Goal: Information Seeking & Learning: Learn about a topic

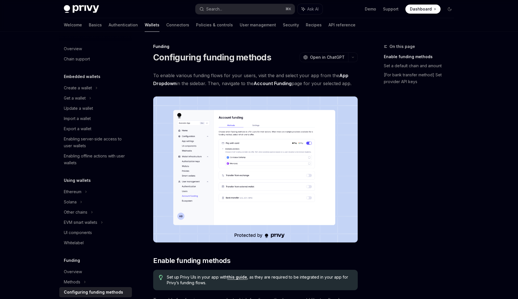
click at [78, 9] on img at bounding box center [81, 9] width 35 height 8
type textarea "*"
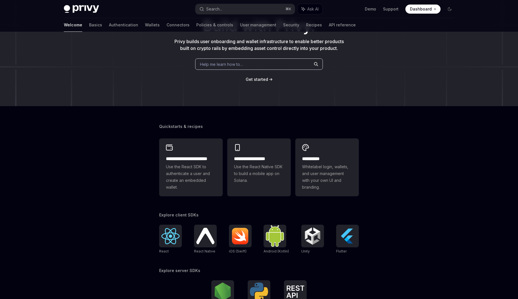
scroll to position [55, 0]
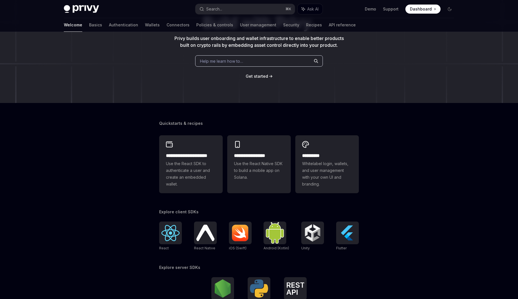
click at [204, 248] on span "React Native" at bounding box center [204, 248] width 21 height 4
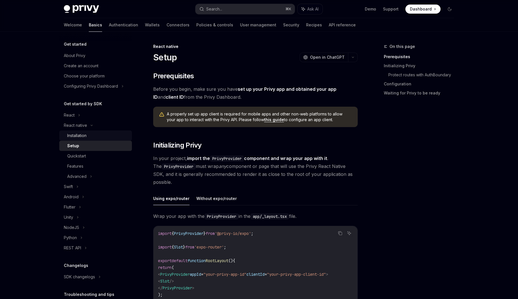
click at [68, 132] on link "Installation" at bounding box center [95, 136] width 73 height 10
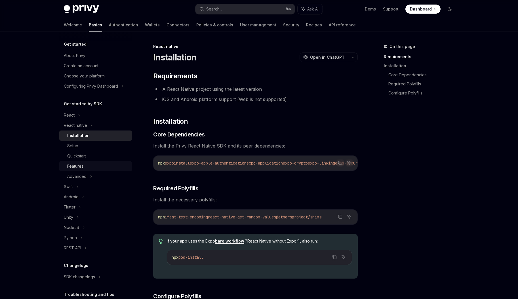
click at [75, 162] on link "Features" at bounding box center [95, 166] width 73 height 10
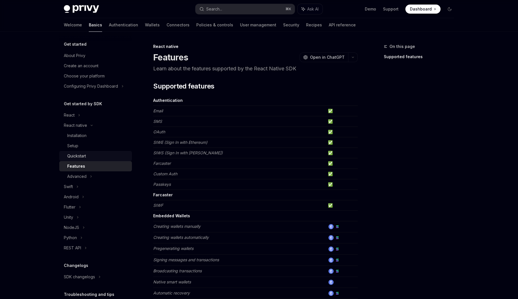
click at [77, 156] on div "Quickstart" at bounding box center [76, 156] width 19 height 7
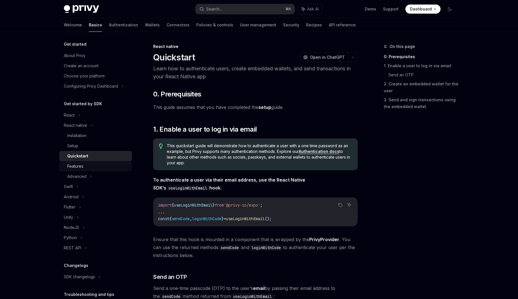
click at [76, 165] on div "Features" at bounding box center [75, 166] width 16 height 7
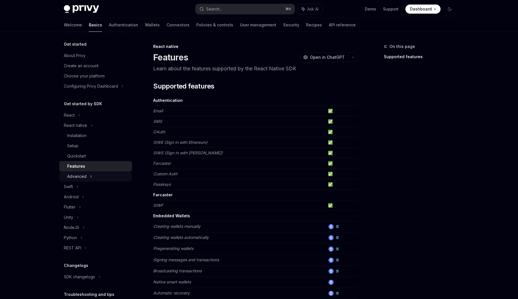
click at [78, 174] on div "Advanced" at bounding box center [76, 176] width 19 height 7
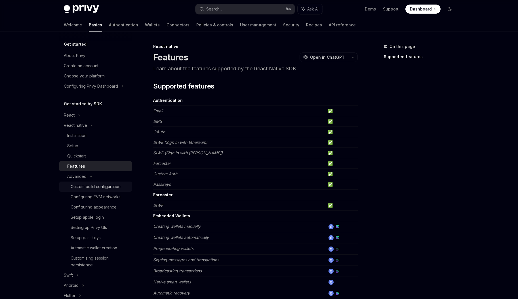
click at [87, 187] on div "Custom build configuration" at bounding box center [96, 186] width 50 height 7
click at [87, 193] on link "Configuring EVM networks" at bounding box center [95, 197] width 73 height 10
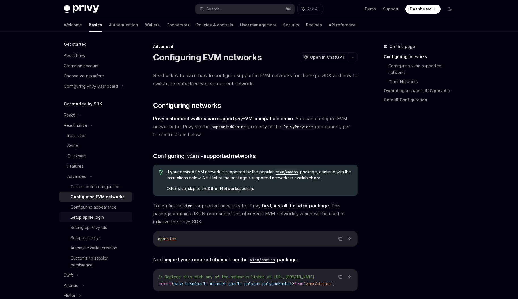
click at [87, 213] on link "Setup apple login" at bounding box center [95, 217] width 73 height 10
click at [87, 220] on div "Setup apple login" at bounding box center [87, 217] width 33 height 7
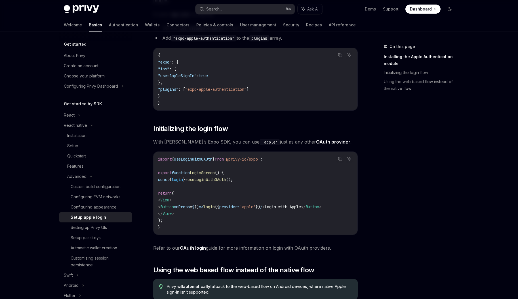
scroll to position [193, 0]
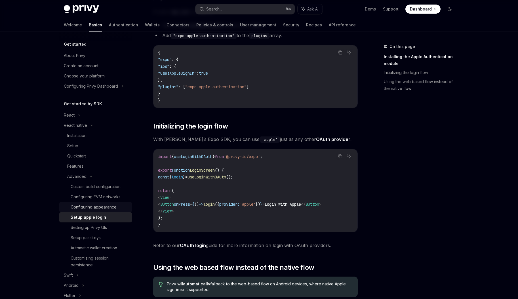
click at [108, 209] on div "Configuring appearance" at bounding box center [94, 207] width 46 height 7
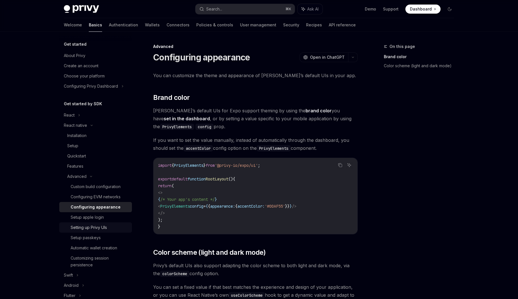
click at [101, 226] on div "Setting up Privy UIs" at bounding box center [89, 227] width 36 height 7
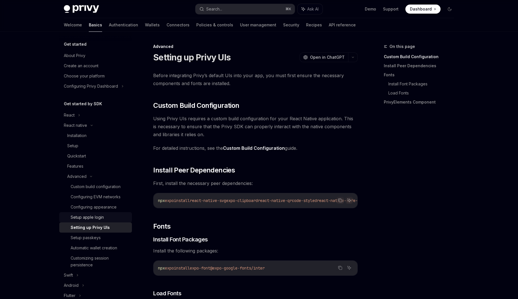
click at [99, 220] on div "Setup apple login" at bounding box center [87, 217] width 33 height 7
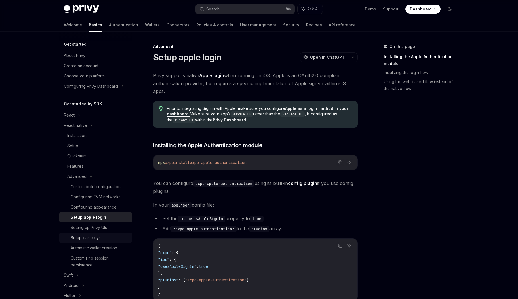
click at [98, 235] on div "Setup passkeys" at bounding box center [86, 237] width 30 height 7
type textarea "*"
